Goal: Find specific page/section: Find specific page/section

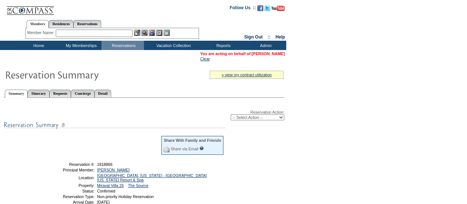
click at [269, 54] on link "Jeff Cimini" at bounding box center [268, 53] width 33 height 4
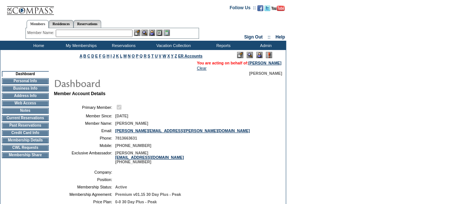
click at [78, 31] on input "text" at bounding box center [94, 33] width 77 height 7
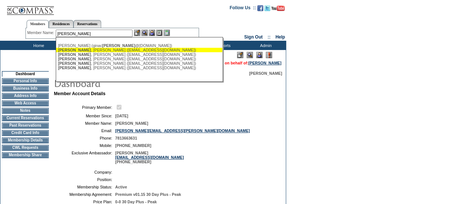
click at [84, 50] on div "Russo , Debra (drusso@blproperties2.com)" at bounding box center [139, 50] width 163 height 4
type input "Russo, Debra (drusso@blproperties2.com)"
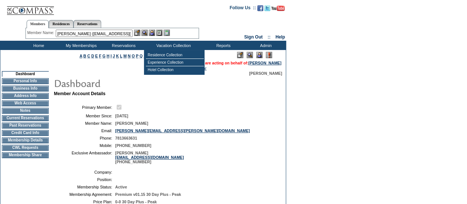
click at [150, 35] on div at bounding box center [152, 33] width 36 height 6
click at [155, 32] on img at bounding box center [152, 33] width 6 height 6
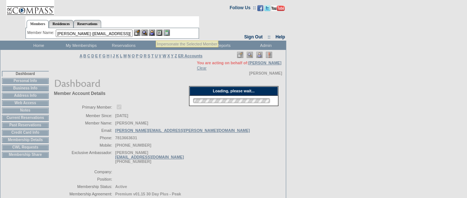
click at [148, 32] on img at bounding box center [145, 33] width 6 height 6
